Goal: Check status

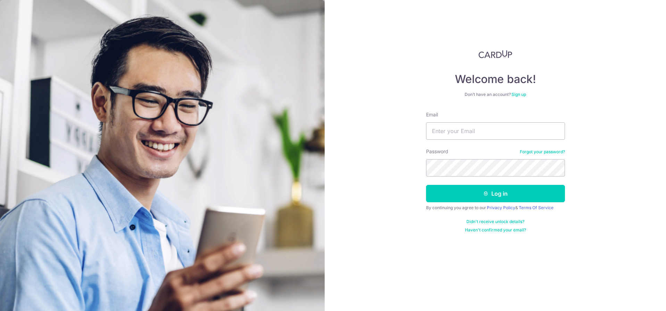
click at [463, 129] on input "Email" at bounding box center [495, 130] width 139 height 17
type input "[EMAIL_ADDRESS][DOMAIN_NAME]"
click at [426, 185] on button "Log in" at bounding box center [495, 193] width 139 height 17
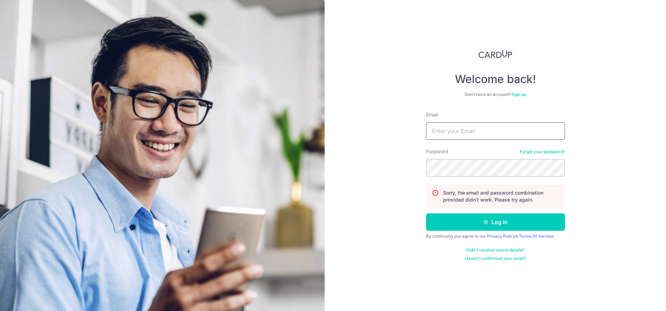
click at [440, 131] on input "Email" at bounding box center [495, 130] width 139 height 17
type input "[EMAIL_ADDRESS][DOMAIN_NAME]"
click at [426, 213] on button "Log in" at bounding box center [495, 221] width 139 height 17
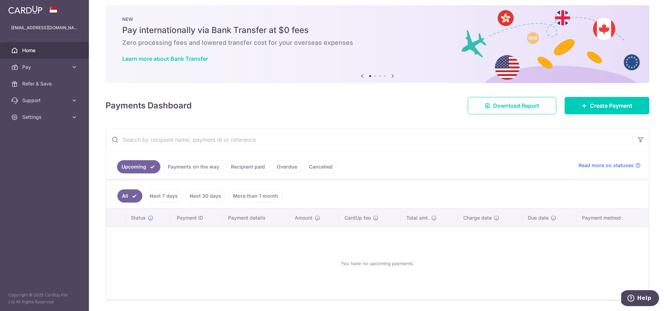
scroll to position [7, 0]
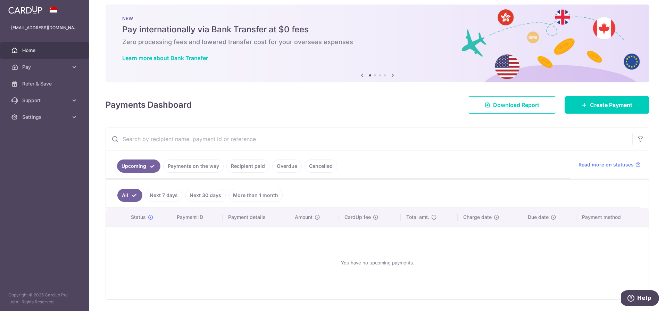
click at [205, 194] on link "Next 30 days" at bounding box center [205, 195] width 41 height 13
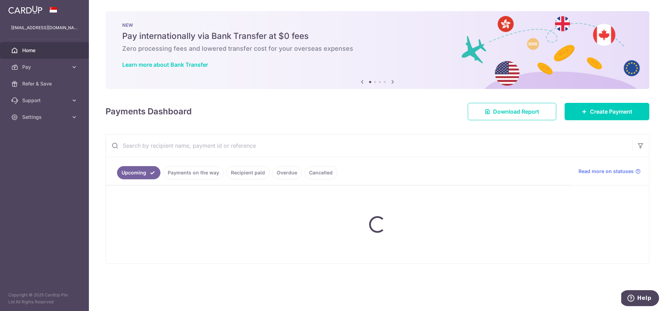
scroll to position [0, 0]
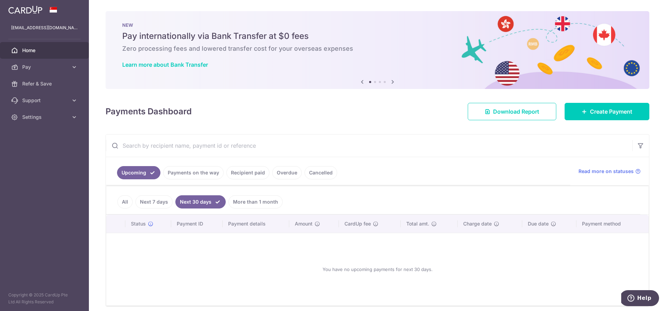
click at [287, 171] on link "Overdue" at bounding box center [287, 172] width 30 height 13
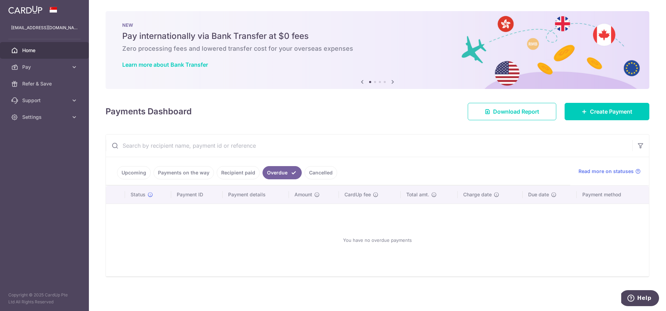
click at [124, 174] on link "Upcoming" at bounding box center [134, 172] width 34 height 13
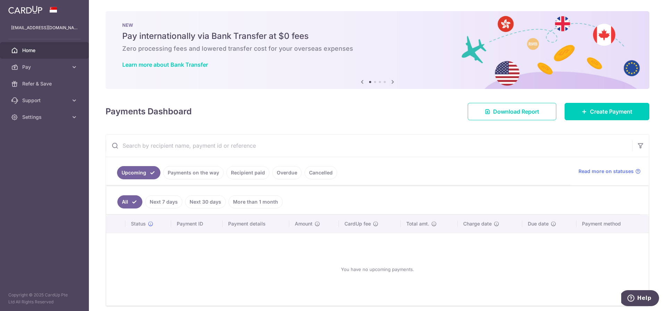
click at [270, 203] on link "More than 1 month" at bounding box center [256, 201] width 54 height 13
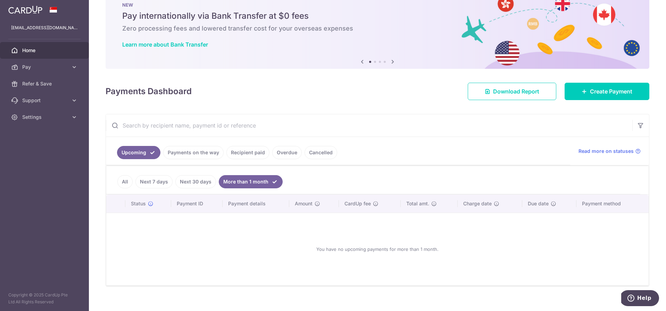
scroll to position [28, 0]
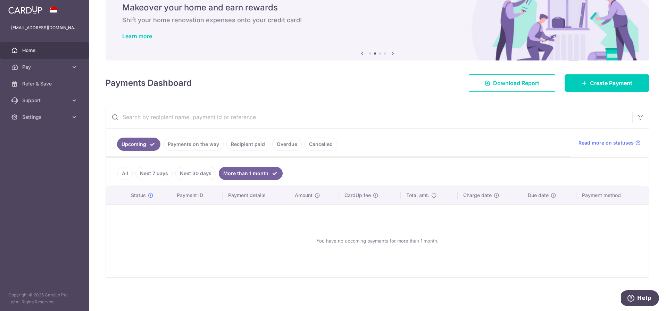
click at [247, 147] on link "Recipient paid" at bounding box center [247, 144] width 43 height 13
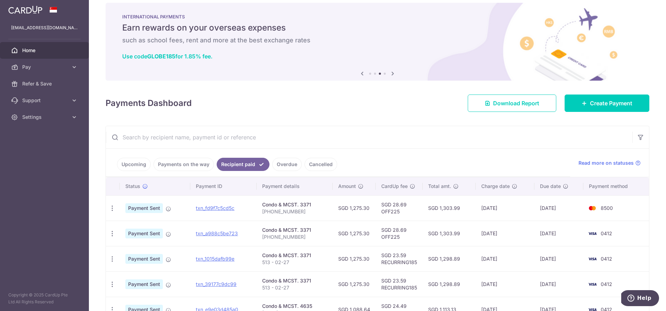
scroll to position [0, 0]
